Goal: Task Accomplishment & Management: Complete application form

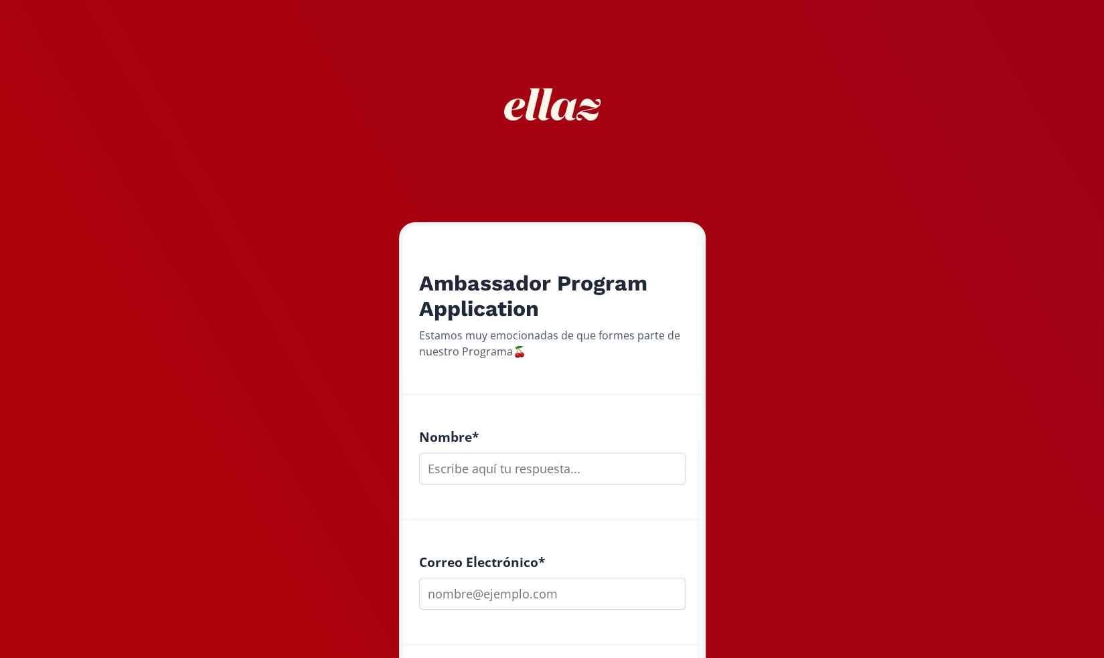
click at [490, 469] on input "text" at bounding box center [552, 469] width 267 height 32
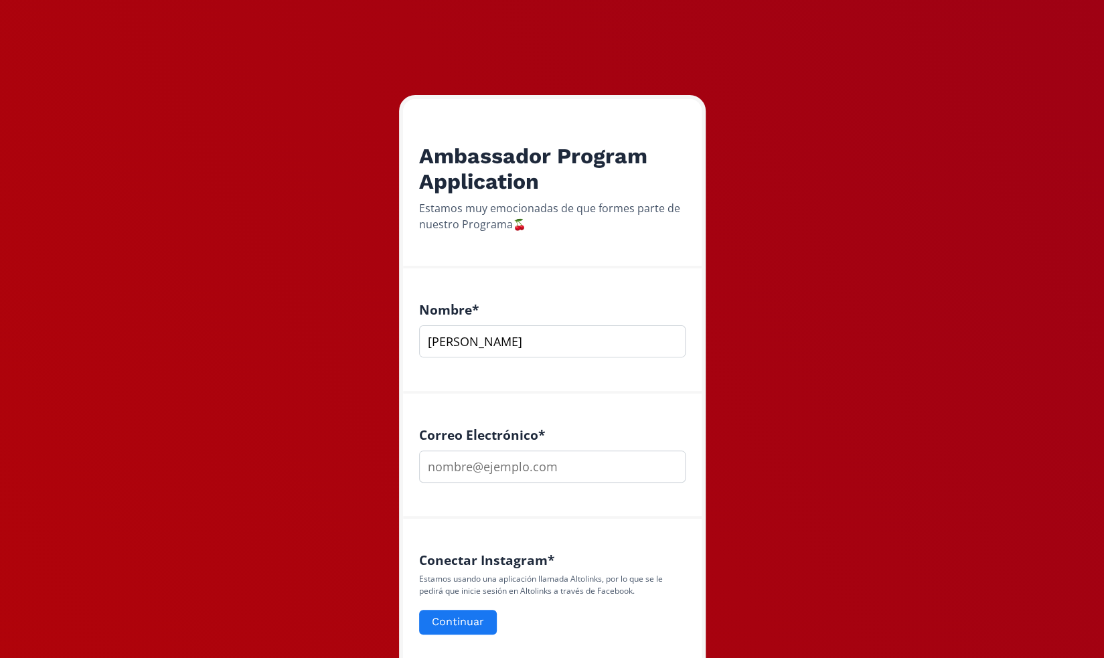
scroll to position [136, 0]
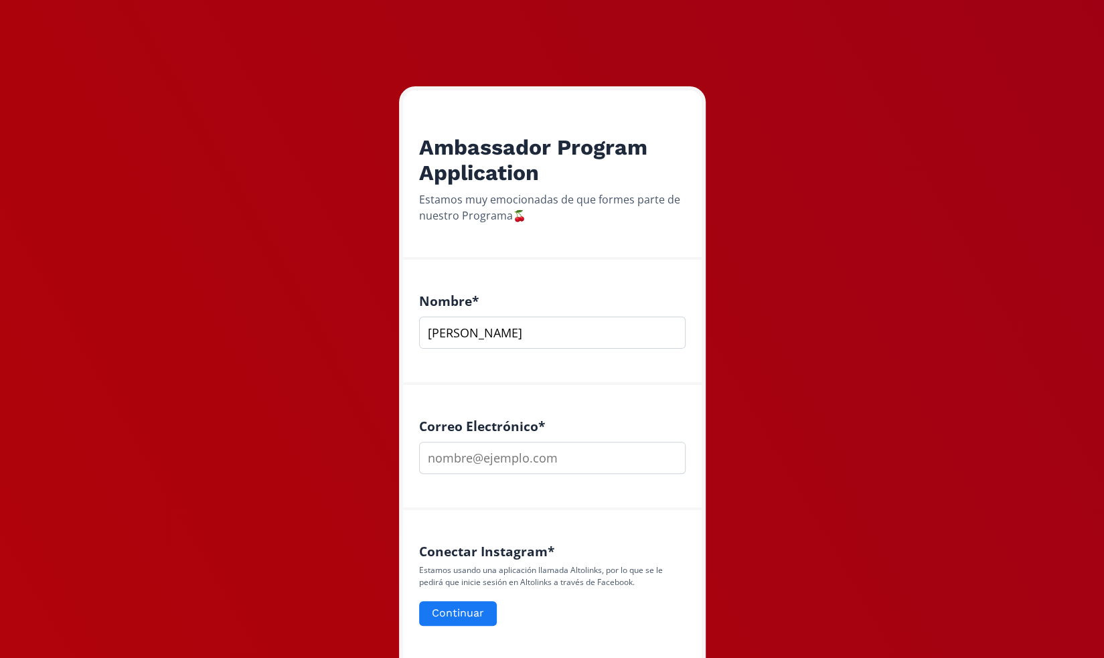
type input "[PERSON_NAME]"
click at [459, 454] on input "email" at bounding box center [552, 458] width 267 height 32
click at [559, 459] on input "[EMAIL_ADDRESS][DOMAIN_NAME]" at bounding box center [552, 458] width 267 height 32
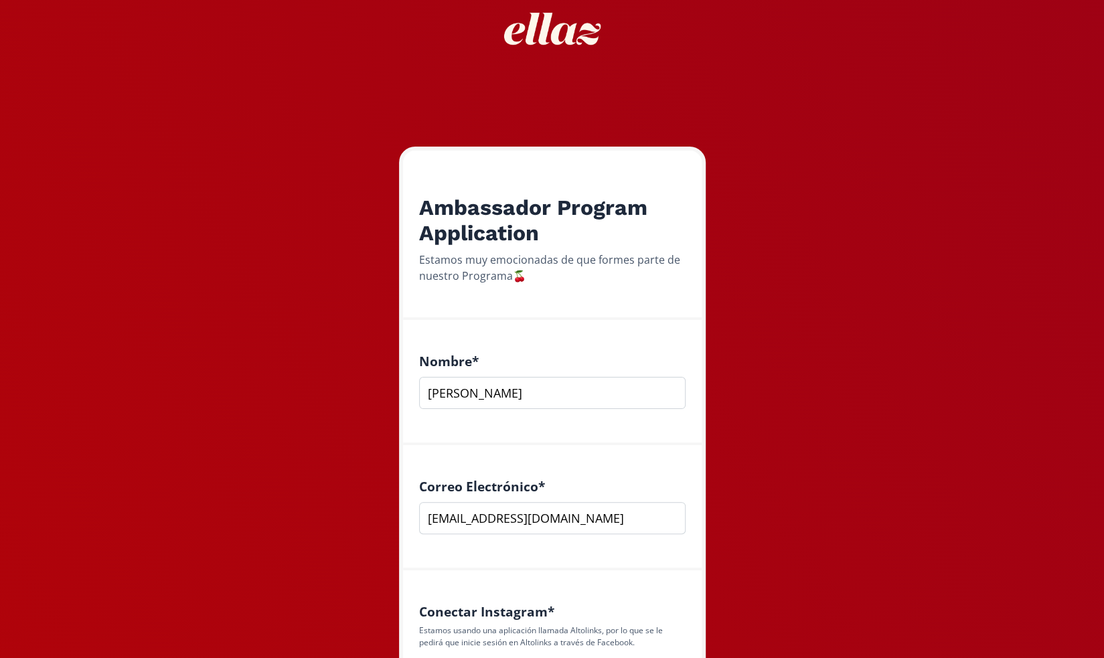
scroll to position [173, 0]
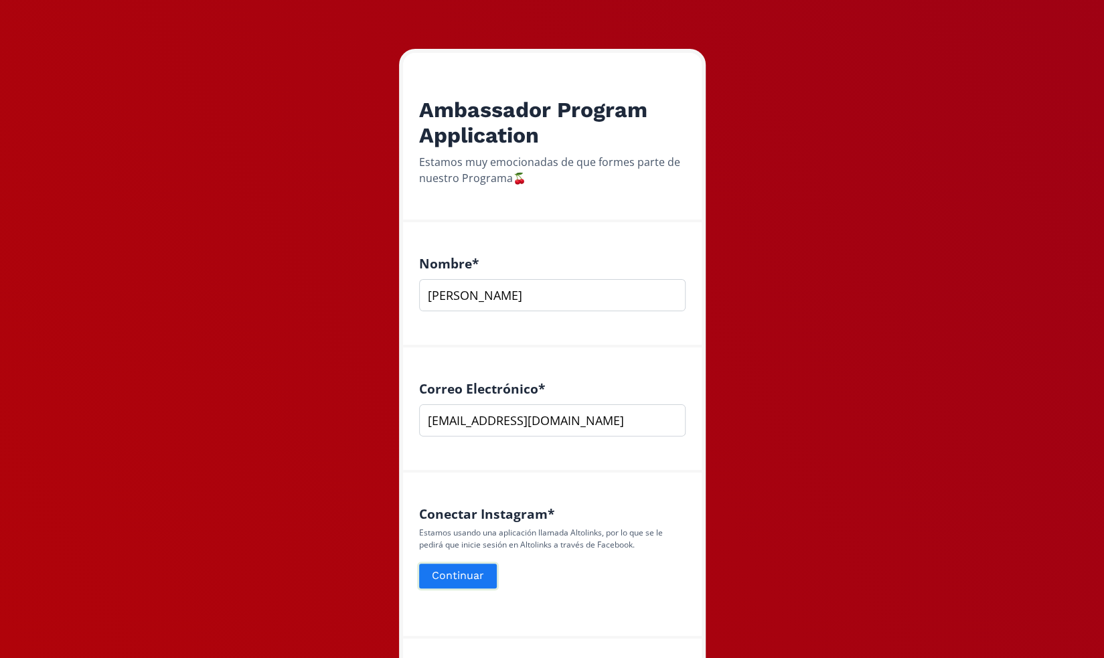
type input "[EMAIL_ADDRESS][DOMAIN_NAME]"
click at [469, 570] on button "Continuar" at bounding box center [458, 576] width 82 height 29
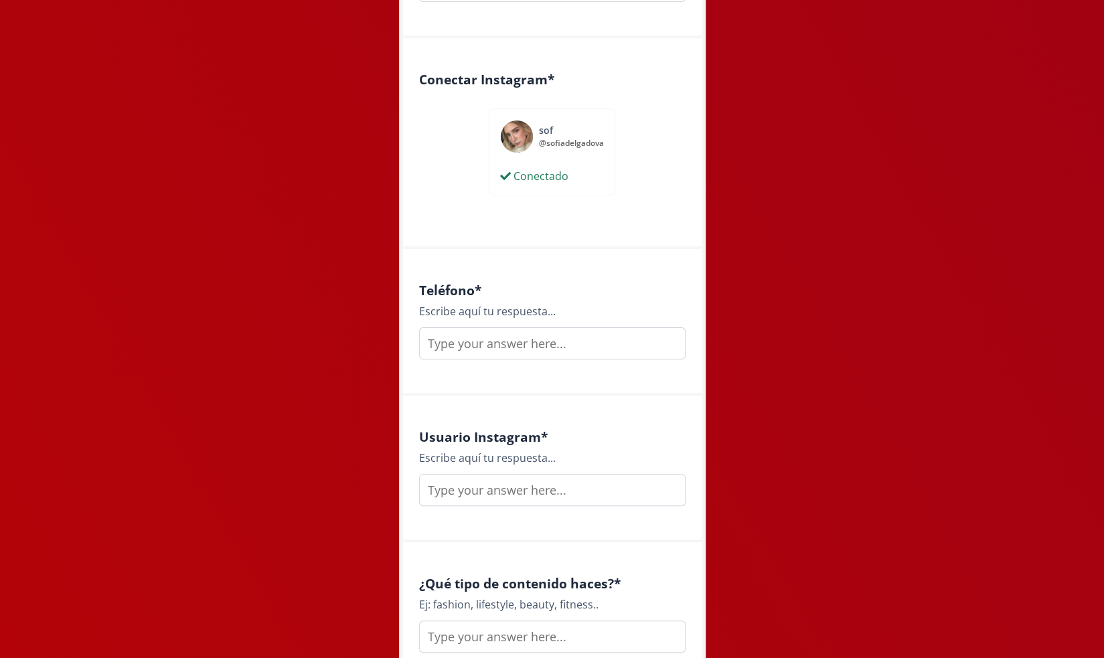
scroll to position [612, 0]
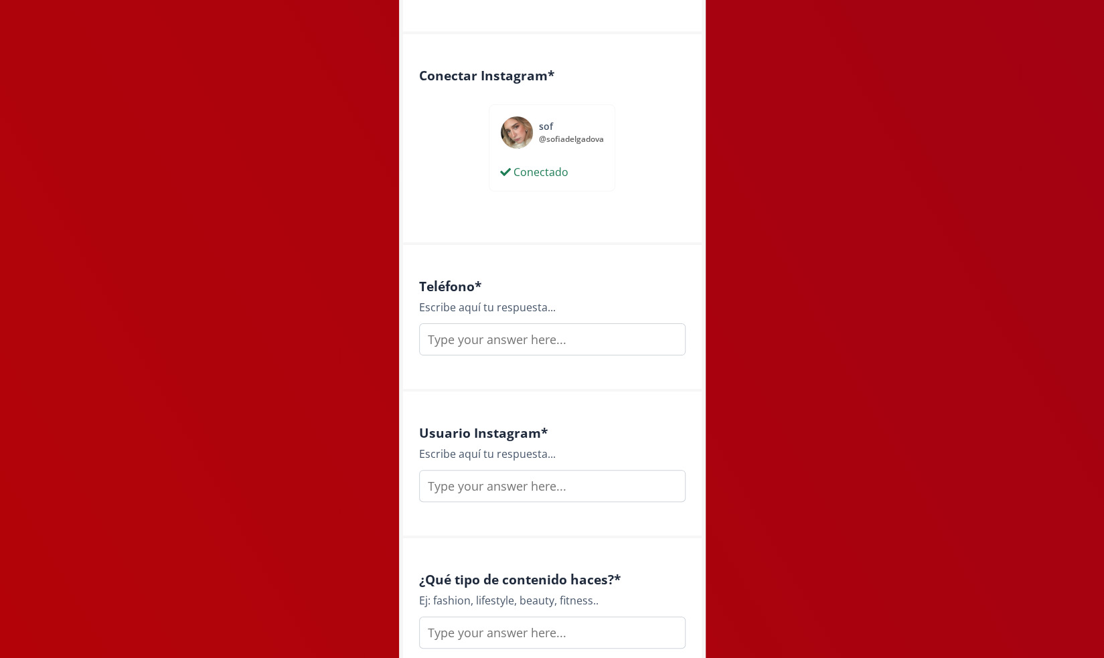
click at [465, 345] on input "text" at bounding box center [552, 339] width 267 height 32
type input "6621737270"
click at [473, 482] on input "text" at bounding box center [552, 486] width 267 height 32
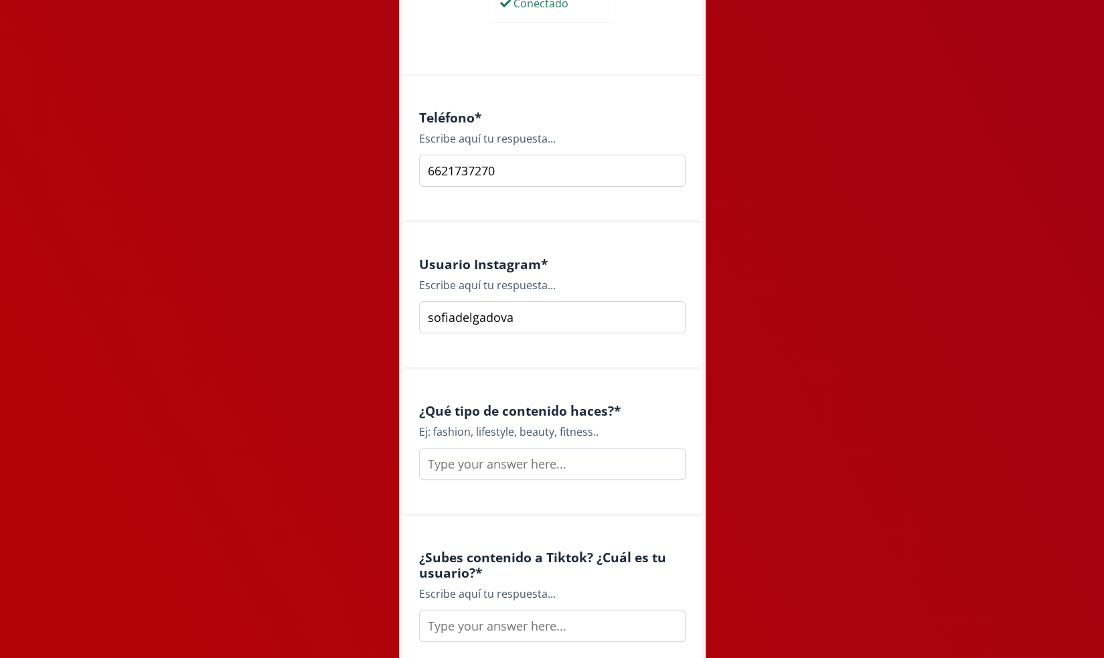
scroll to position [784, 0]
type input "sofiadelgadova"
click at [474, 467] on input "text" at bounding box center [552, 461] width 267 height 32
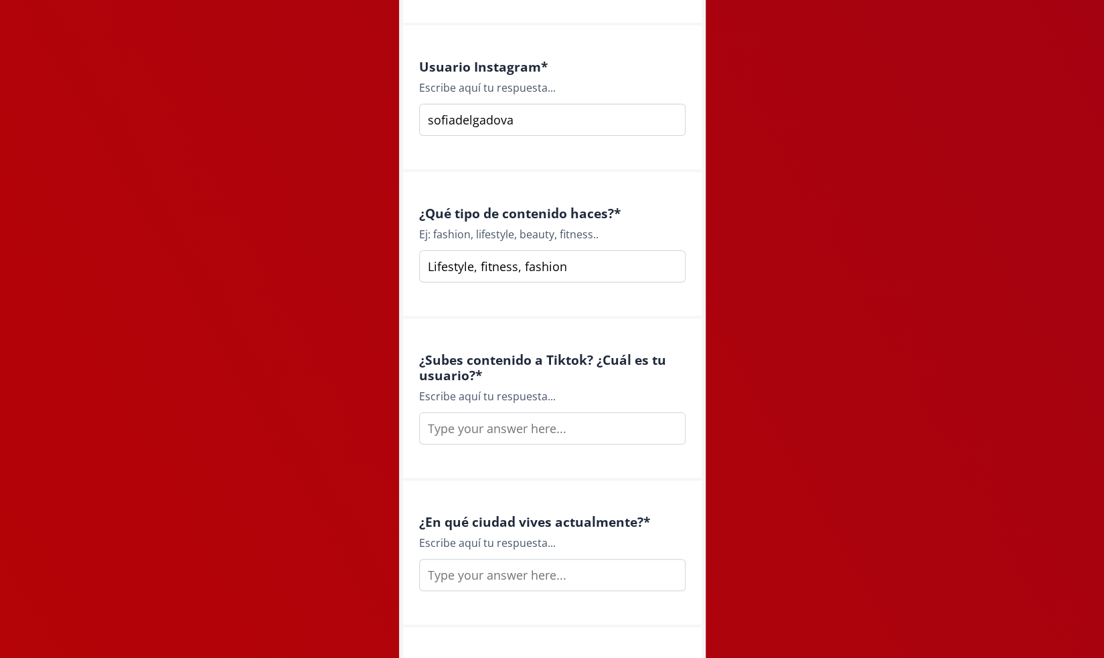
scroll to position [979, 0]
type input "Lifestyle, fitness, fashion"
click at [473, 427] on input "text" at bounding box center [552, 428] width 267 height 32
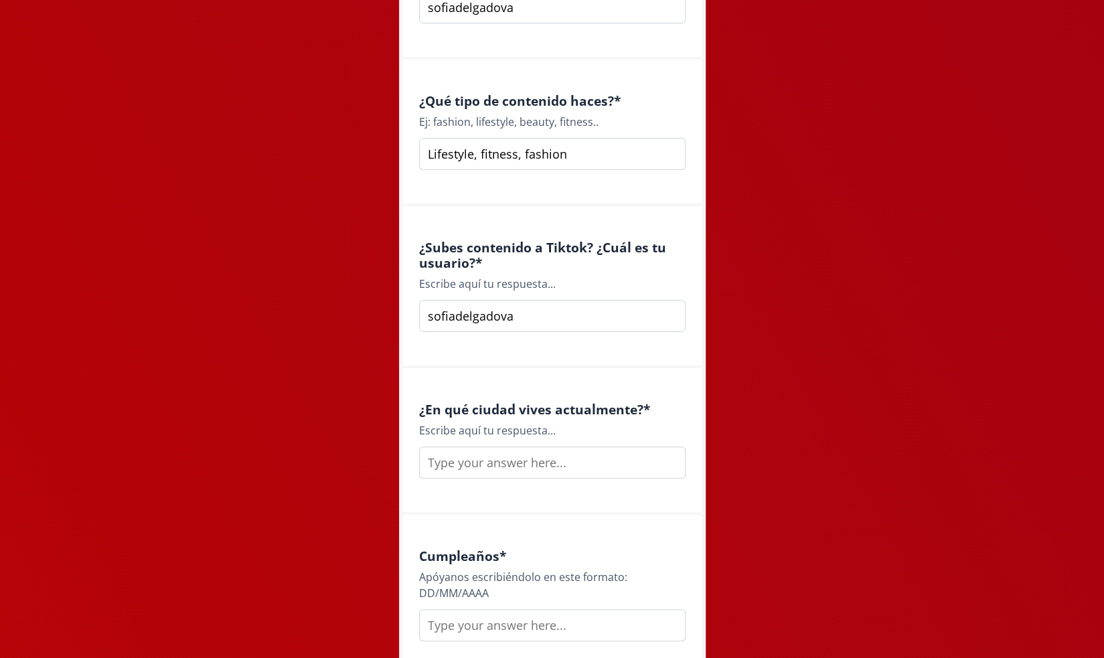
scroll to position [1094, 0]
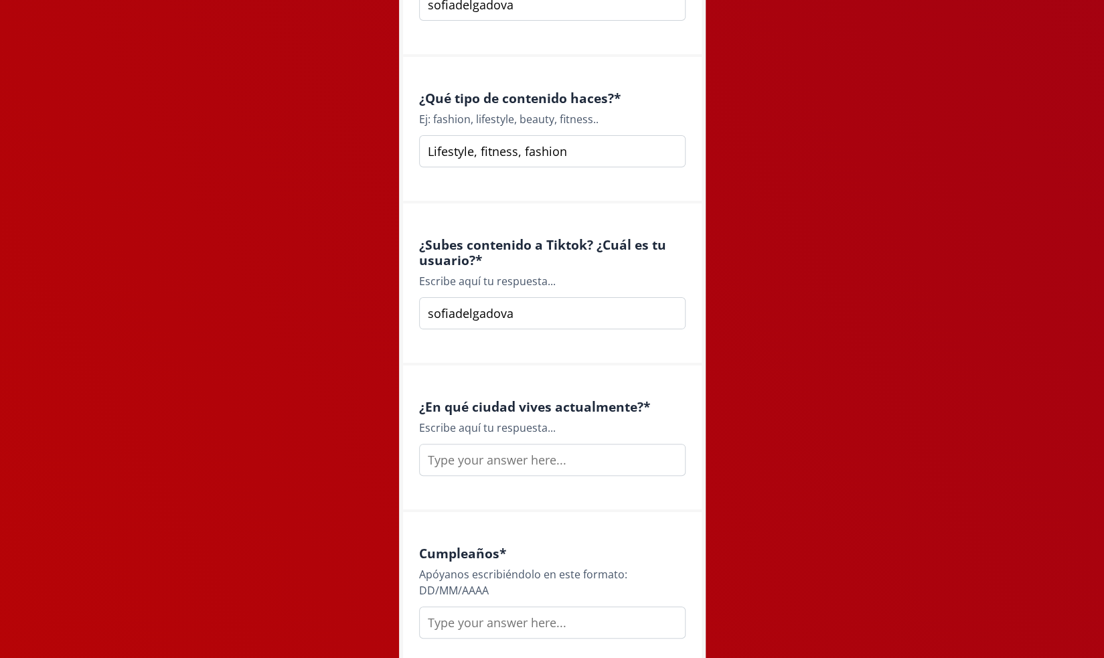
type input "sofiadelgadova"
click at [493, 456] on input "text" at bounding box center [552, 460] width 267 height 32
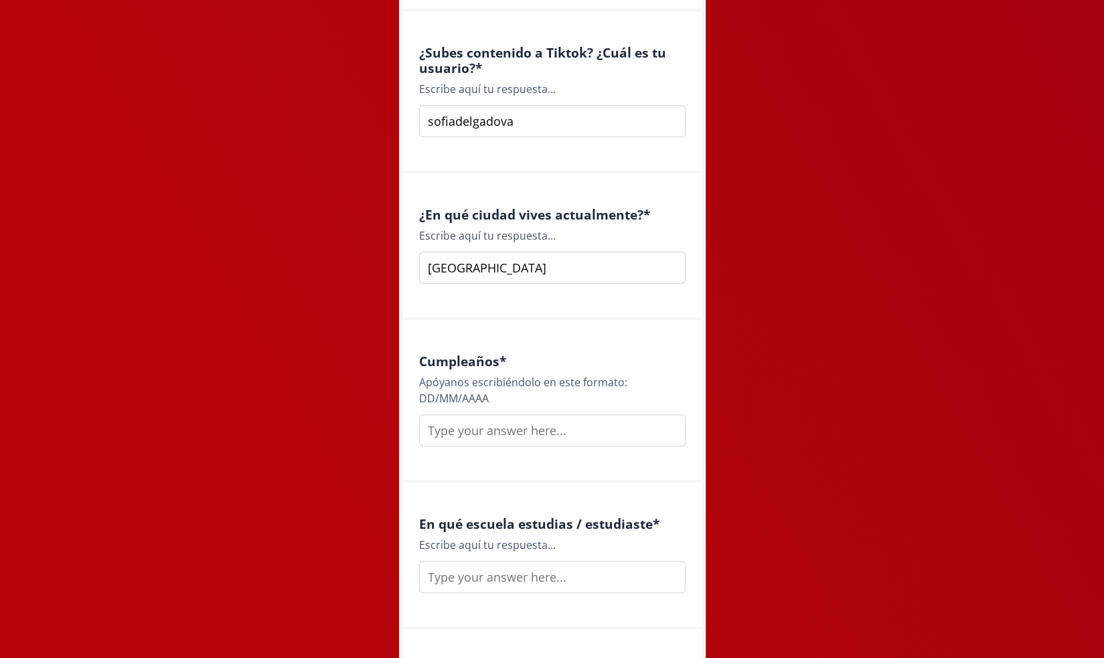
scroll to position [1287, 0]
type input "[GEOGRAPHIC_DATA]"
click at [488, 437] on input "text" at bounding box center [552, 429] width 267 height 32
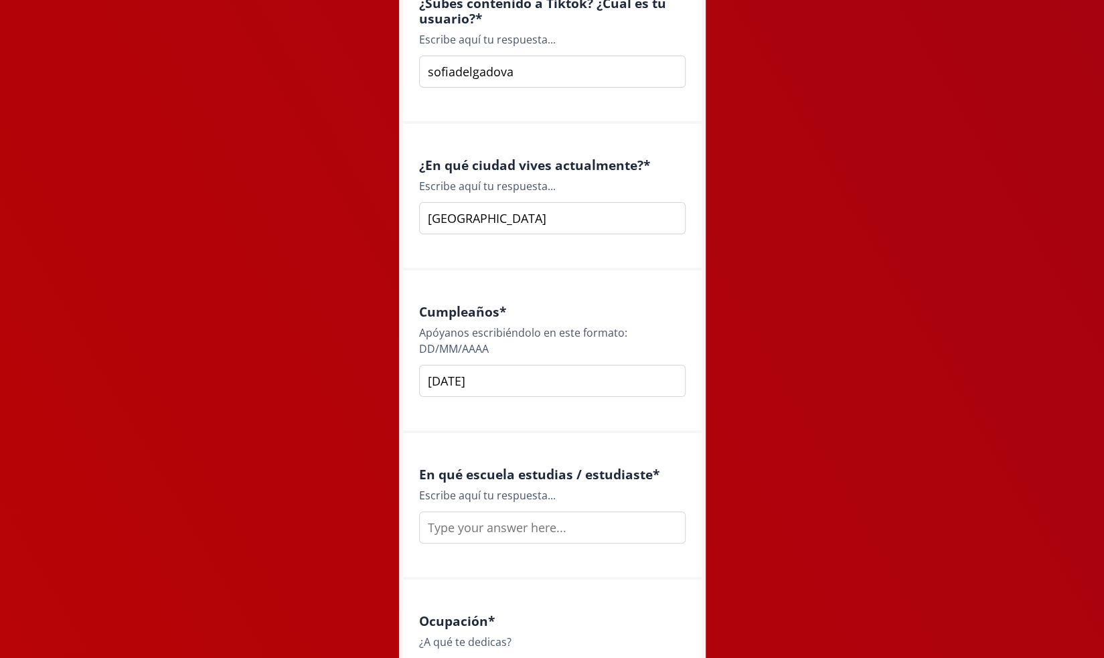
scroll to position [1411, 0]
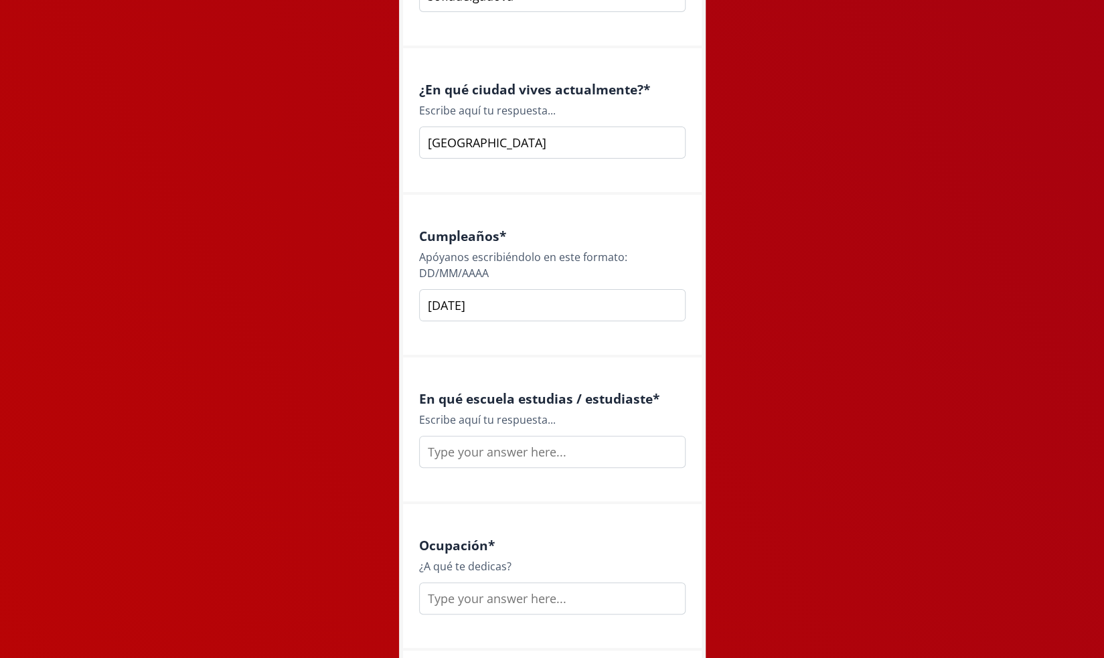
type input "[DATE]"
click at [475, 449] on input "text" at bounding box center [552, 452] width 267 height 32
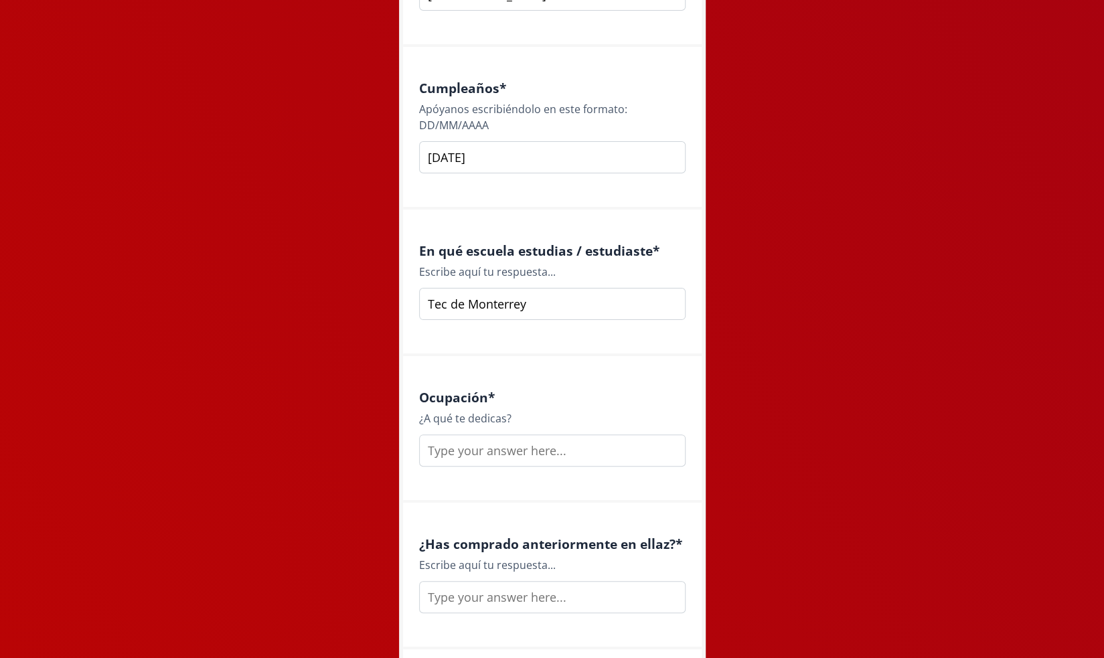
scroll to position [1562, 0]
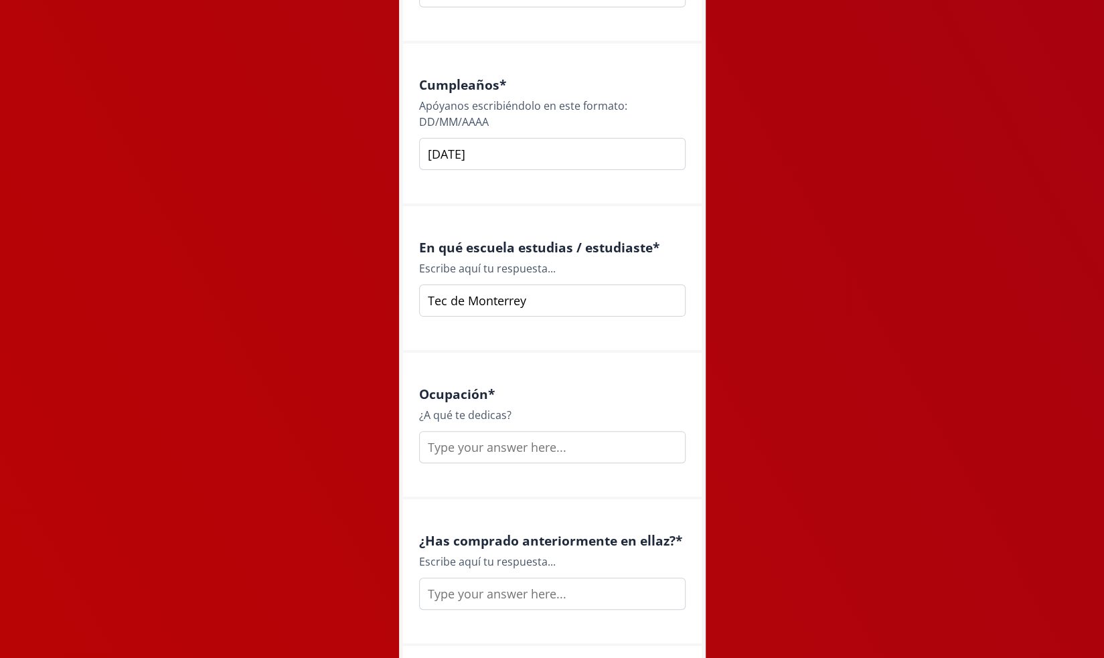
type input "Tec de Monterrey"
click at [475, 449] on input "text" at bounding box center [552, 447] width 267 height 32
type input "D"
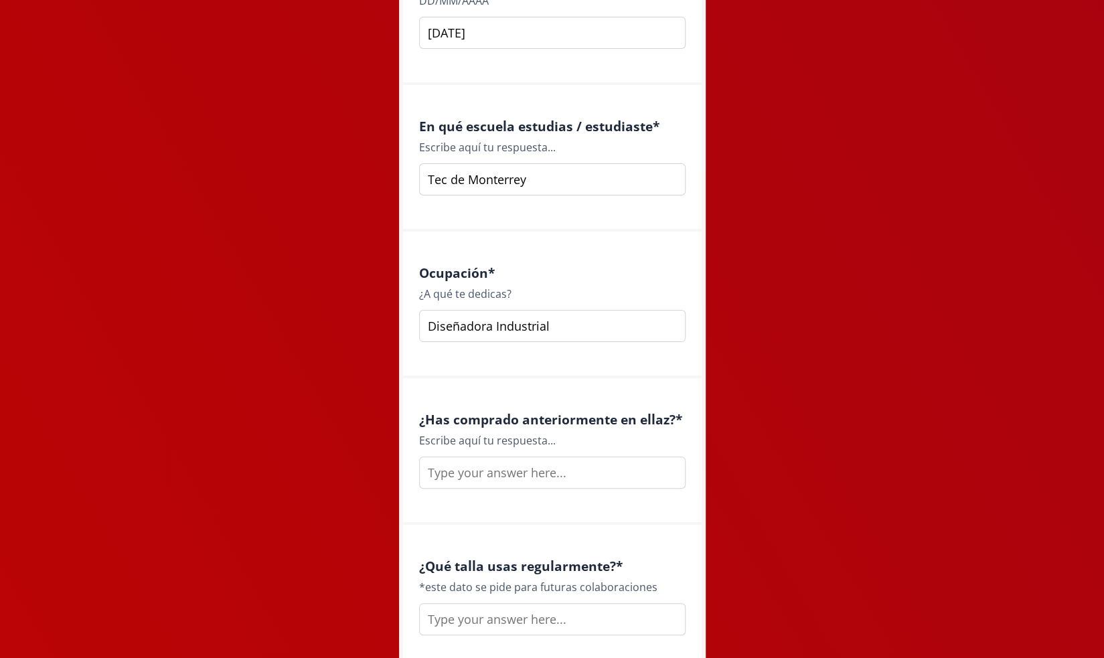
scroll to position [1696, 0]
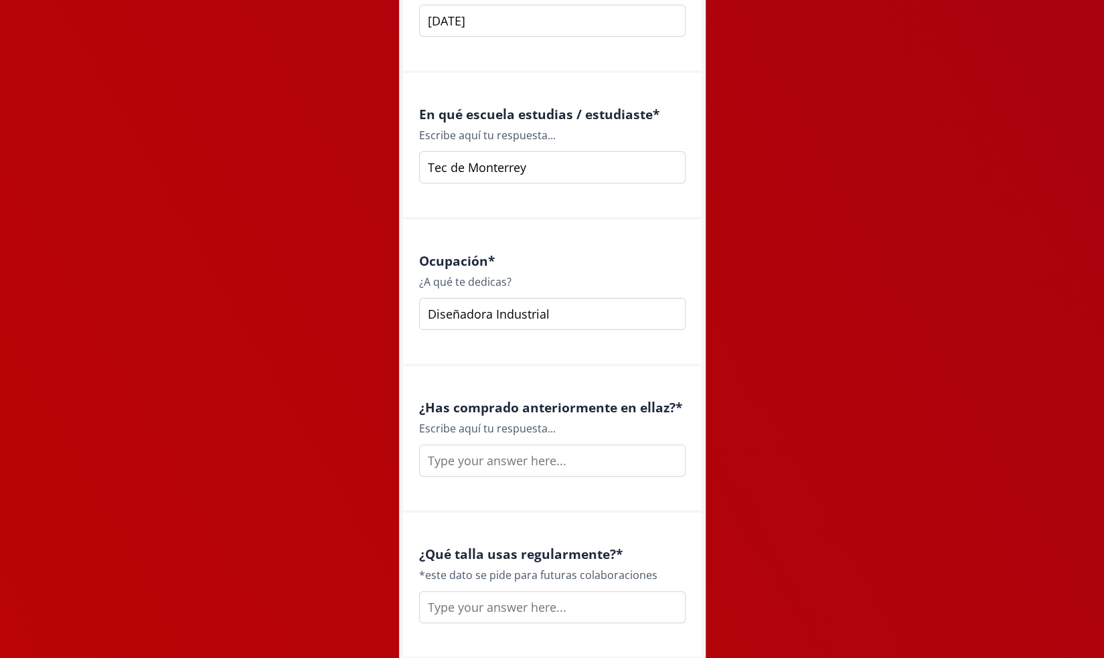
type input "Diseñadora Industrial"
click at [457, 460] on input "text" at bounding box center [552, 461] width 267 height 32
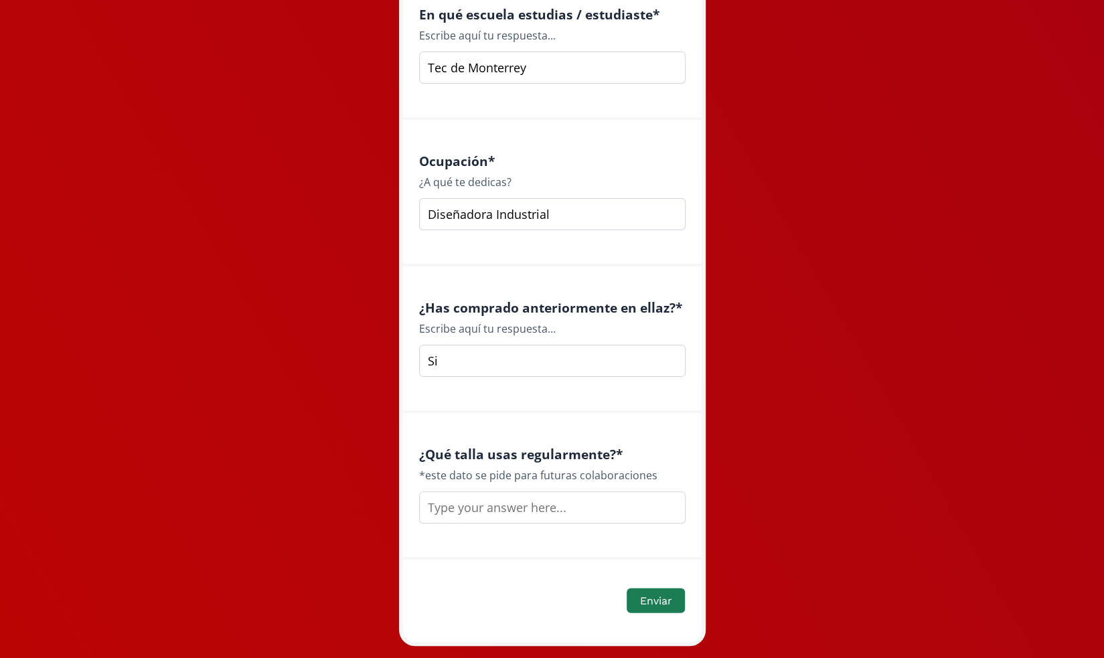
scroll to position [1818, 0]
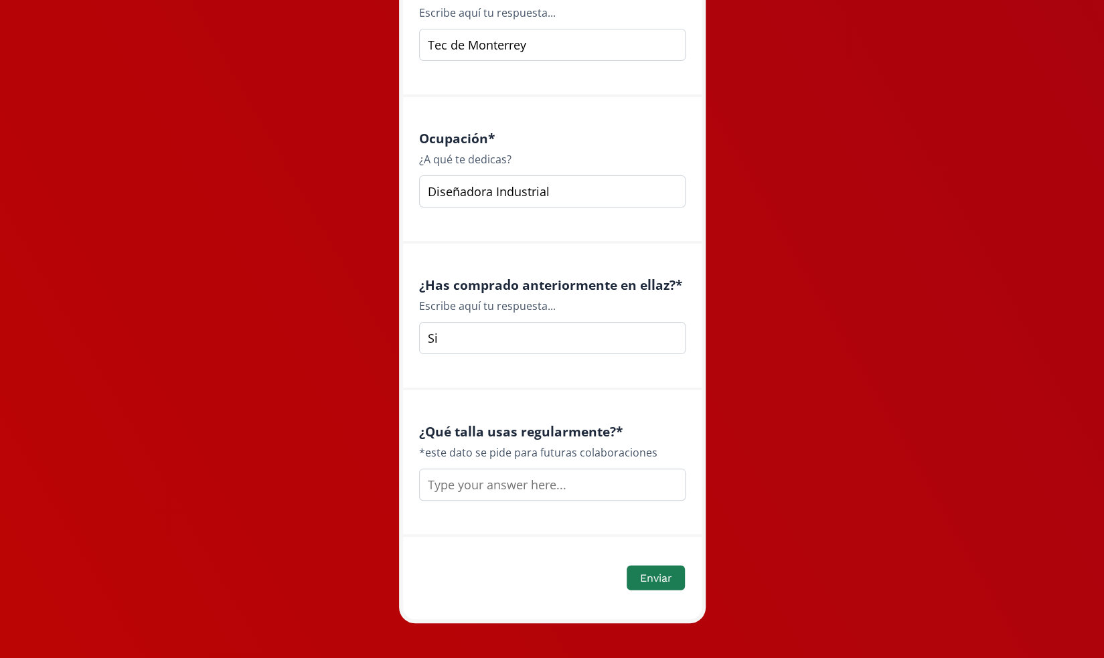
type input "Si"
click at [450, 482] on input "text" at bounding box center [552, 485] width 267 height 32
type input "S"
click at [657, 571] on button "Enviar" at bounding box center [656, 578] width 62 height 29
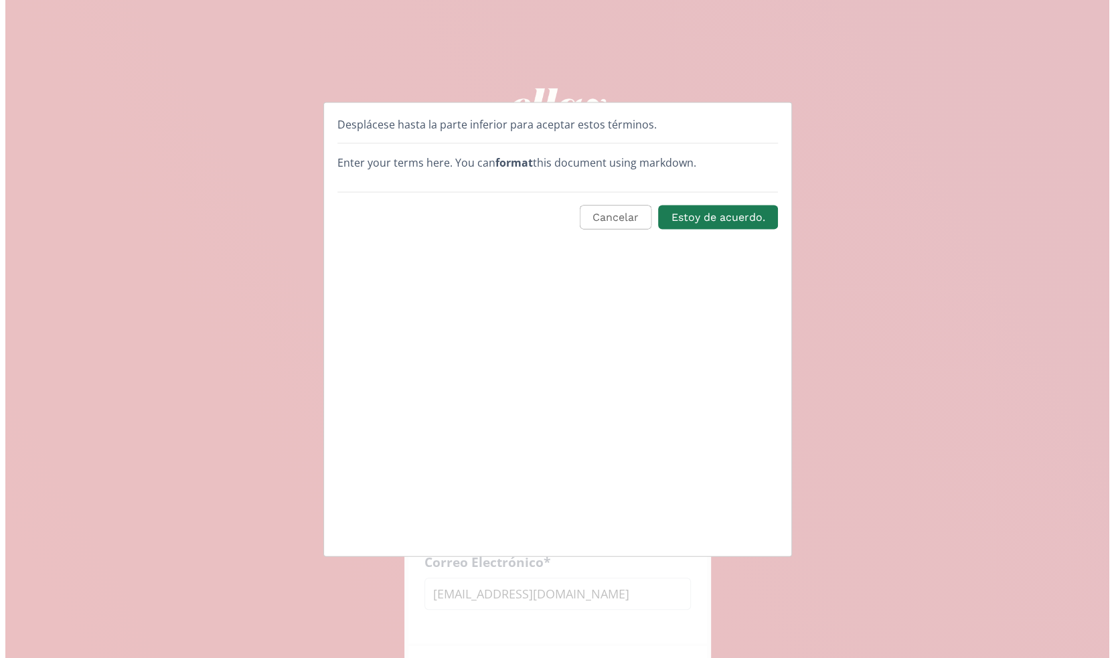
scroll to position [0, 0]
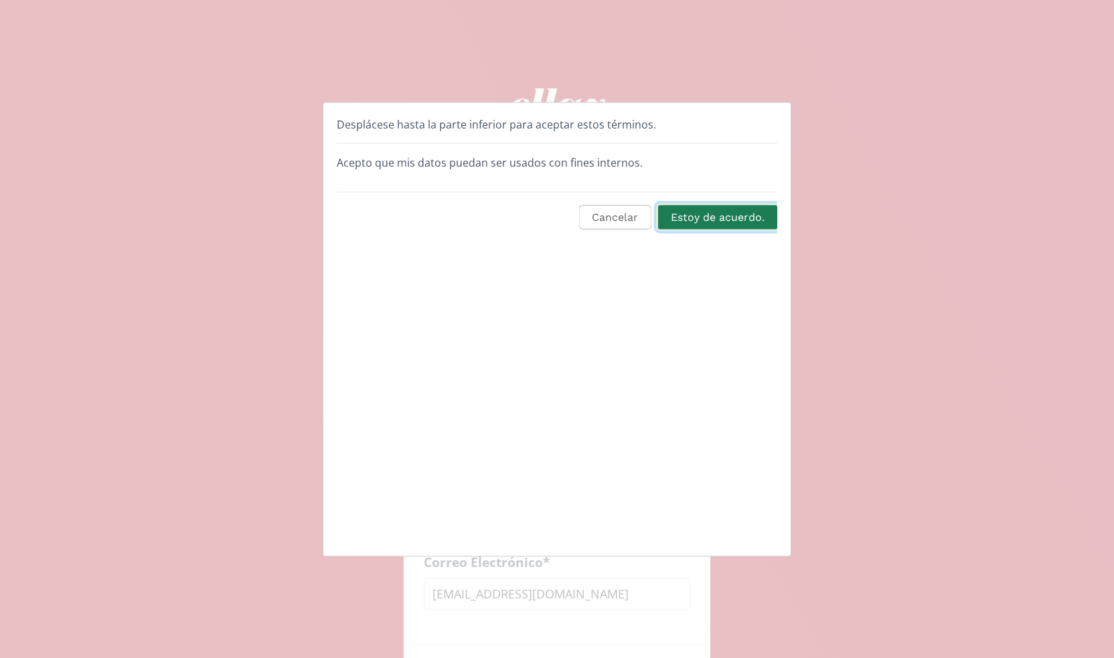
click at [683, 225] on button "Estoy de acuerdo." at bounding box center [717, 217] width 123 height 29
